Goal: Task Accomplishment & Management: Manage account settings

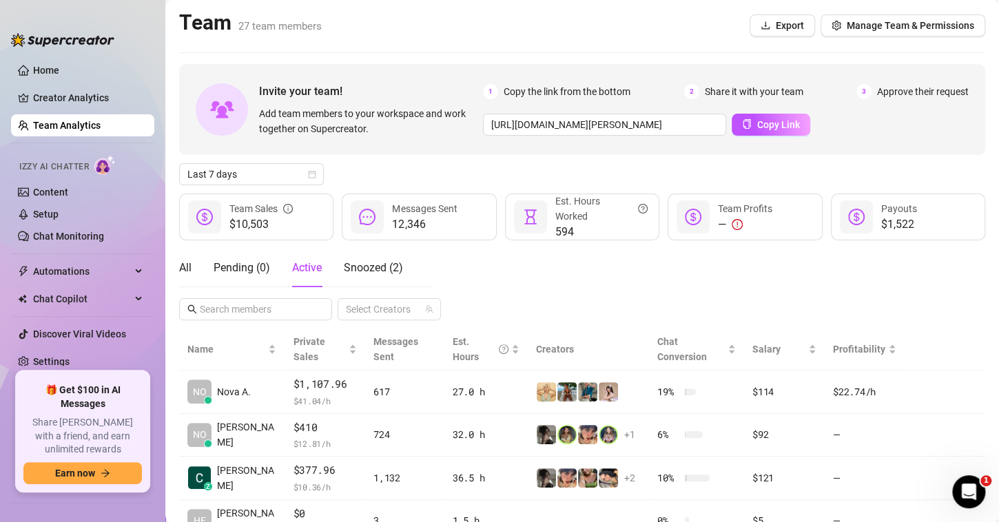
scroll to position [22, 0]
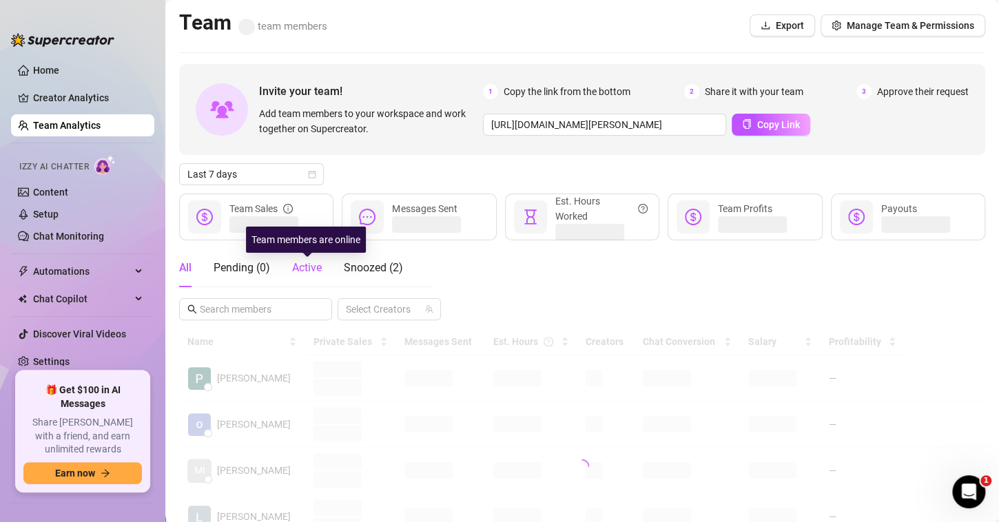
click at [309, 273] on span "Active" at bounding box center [307, 267] width 30 height 13
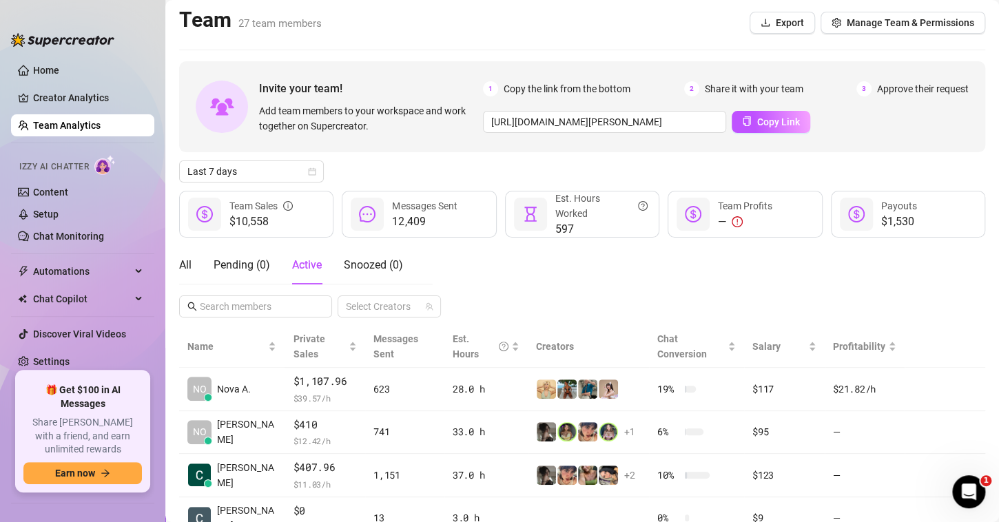
scroll to position [45, 0]
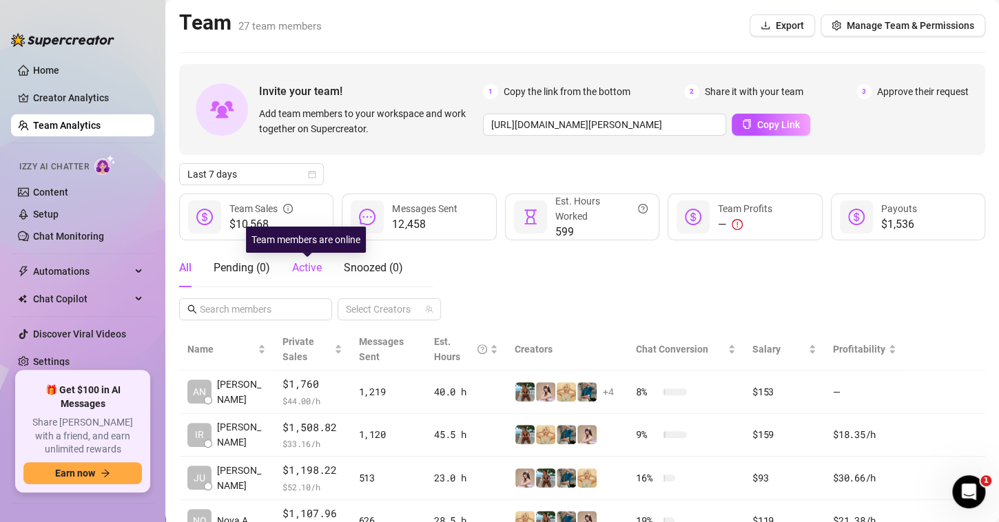
click at [298, 270] on span "Active" at bounding box center [307, 267] width 30 height 13
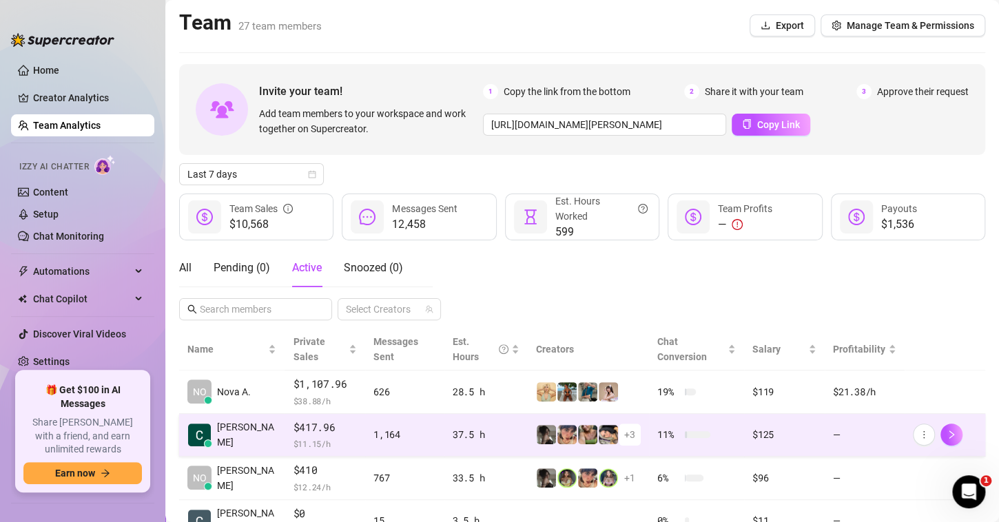
scroll to position [45, 0]
